Goal: Task Accomplishment & Management: Use online tool/utility

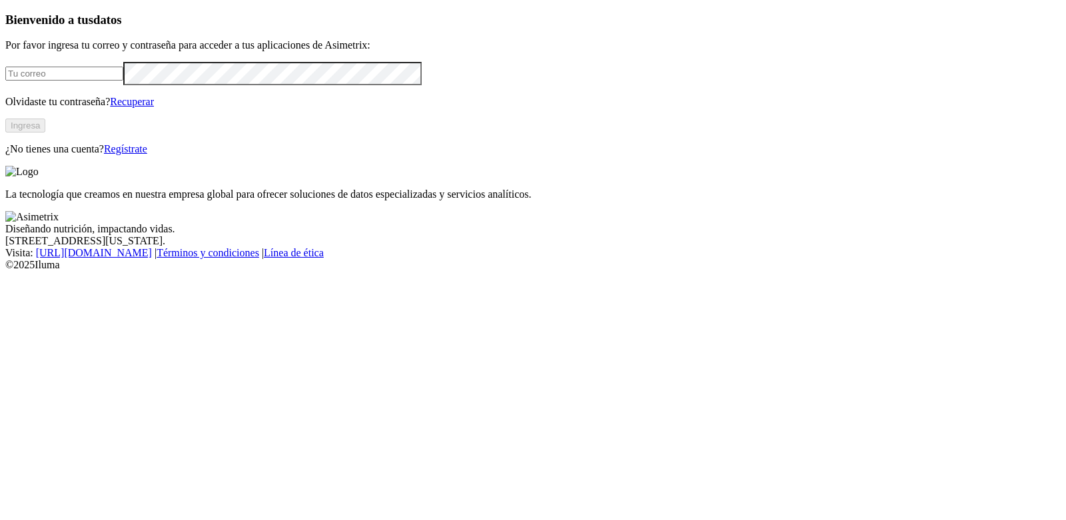
type input "[EMAIL_ADDRESS][DOMAIN_NAME]"
click at [45, 133] on button "Ingresa" at bounding box center [25, 126] width 40 height 14
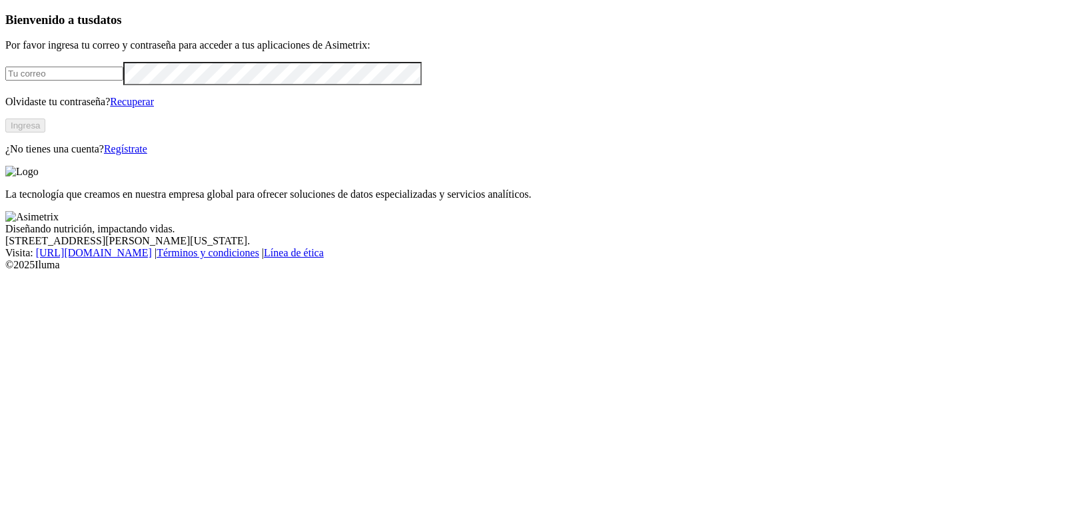
type input "[EMAIL_ADDRESS][DOMAIN_NAME]"
click at [522, 271] on footer "Diseñando nutrición, impactando vidas. [STREET_ADDRESS][US_STATE]. Visita : [UR…" at bounding box center [533, 241] width 1056 height 60
